Goal: Task Accomplishment & Management: Manage account settings

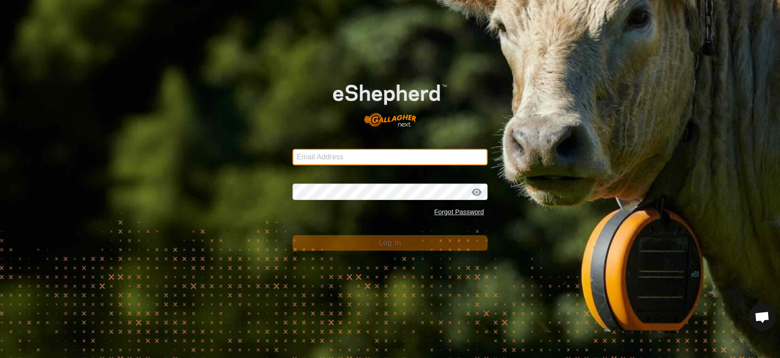
click at [332, 157] on input "Email Address" at bounding box center [390, 157] width 195 height 16
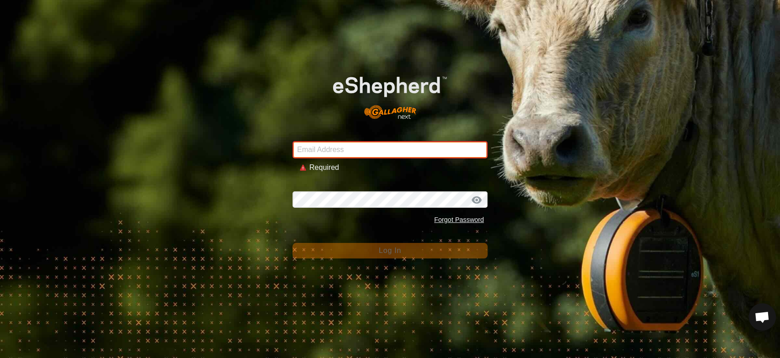
type input "[EMAIL_ADDRESS][DOMAIN_NAME]"
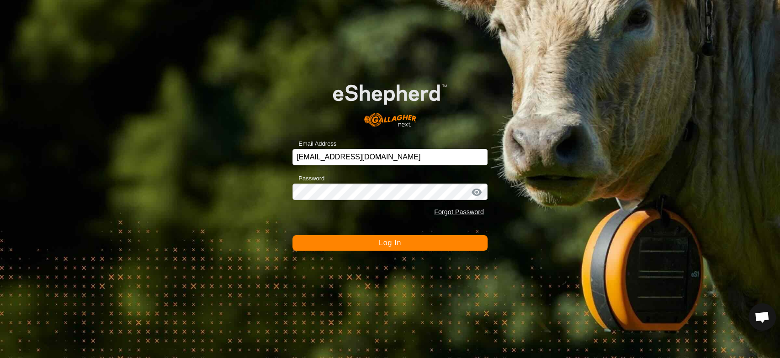
click at [390, 240] on span "Log In" at bounding box center [390, 243] width 22 height 8
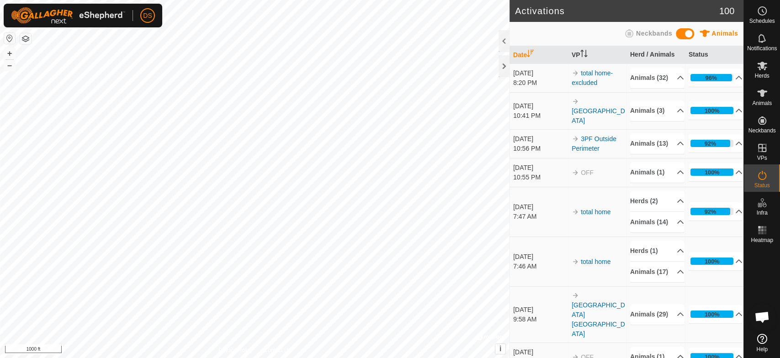
click at [244, 358] on html "DS Schedules Notifications Herds Animals Neckbands VPs Status Infra Heatmap Hel…" at bounding box center [390, 179] width 780 height 358
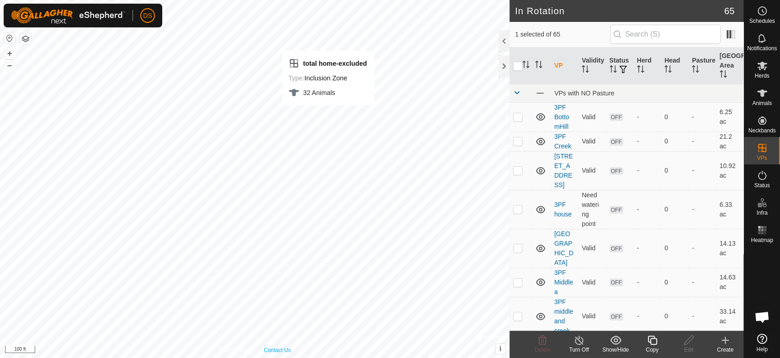
checkbox input "true"
checkbox input "false"
